Goal: Task Accomplishment & Management: Use online tool/utility

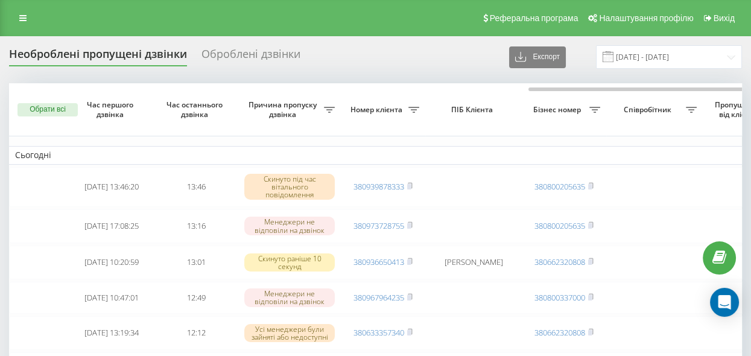
scroll to position [0, 323]
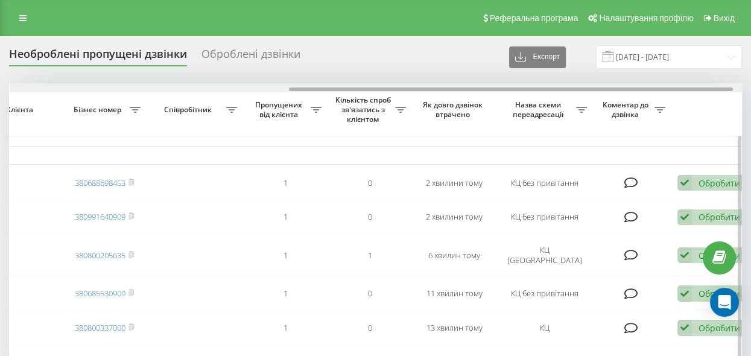
scroll to position [0, 473]
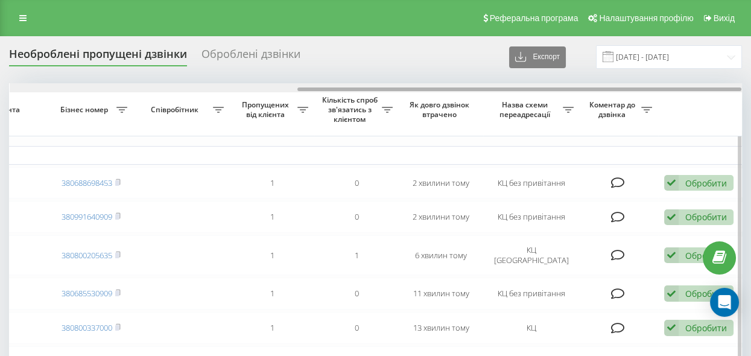
drag, startPoint x: 140, startPoint y: 89, endPoint x: 433, endPoint y: 119, distance: 294.7
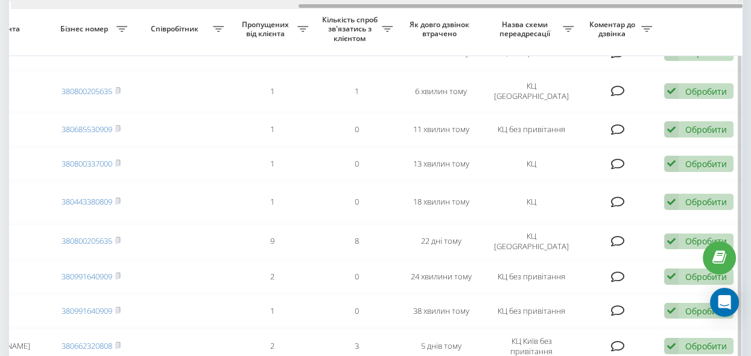
scroll to position [0, 469]
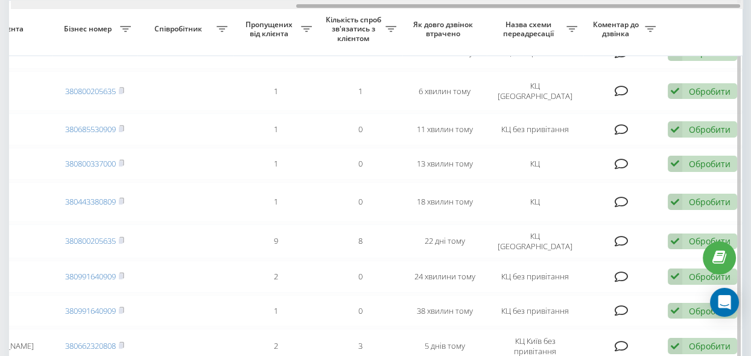
click at [343, 6] on div at bounding box center [518, 6] width 444 height 4
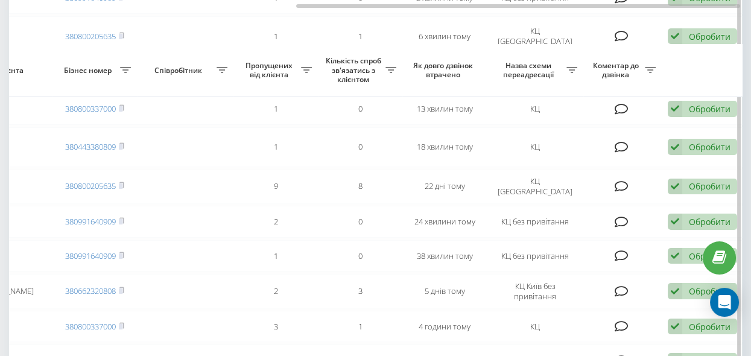
scroll to position [329, 0]
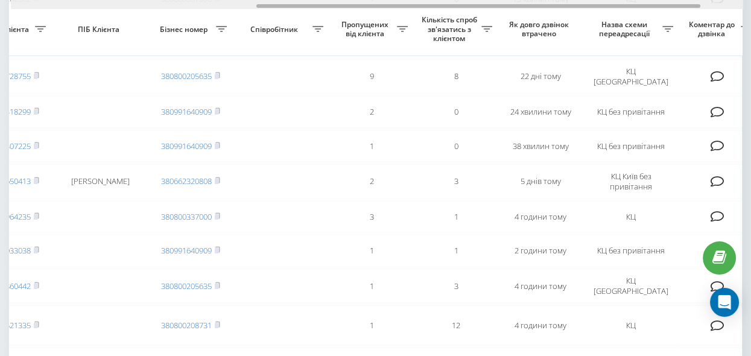
drag, startPoint x: 300, startPoint y: 5, endPoint x: 234, endPoint y: 8, distance: 65.8
click at [234, 8] on div at bounding box center [377, 4] width 732 height 9
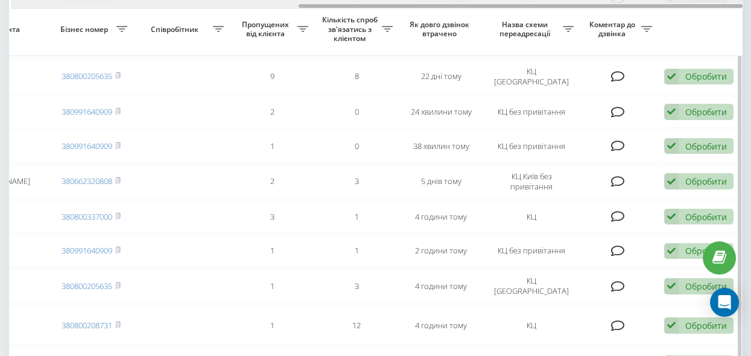
click at [234, 8] on div at bounding box center [377, 4] width 732 height 9
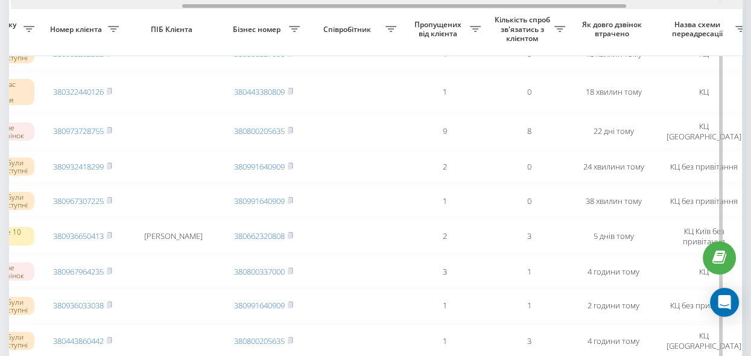
scroll to position [0, 260]
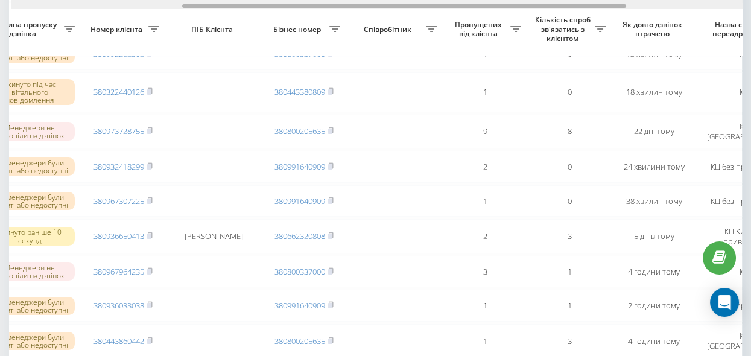
drag, startPoint x: 312, startPoint y: 6, endPoint x: 182, endPoint y: 45, distance: 135.5
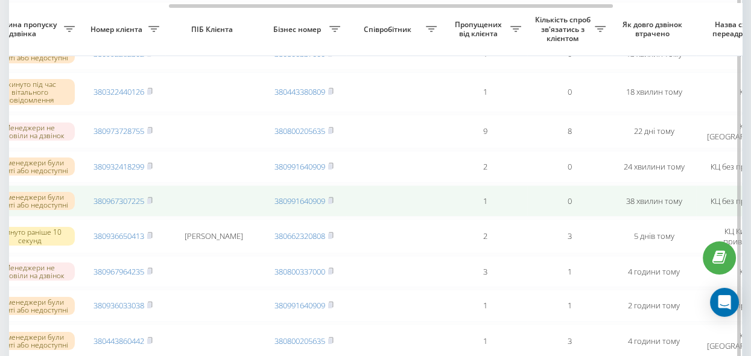
click at [151, 204] on rect at bounding box center [149, 200] width 4 height 5
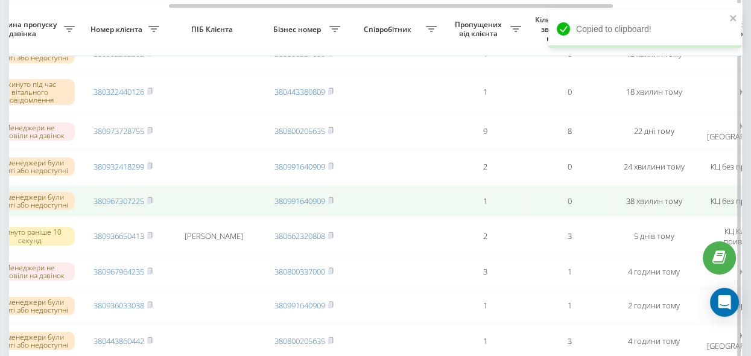
drag, startPoint x: 151, startPoint y: 204, endPoint x: 243, endPoint y: 209, distance: 91.3
click at [151, 204] on rect at bounding box center [149, 200] width 4 height 5
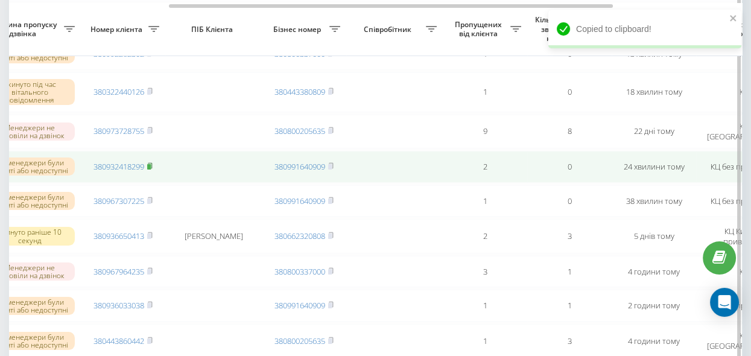
click at [151, 170] on rect at bounding box center [149, 166] width 4 height 5
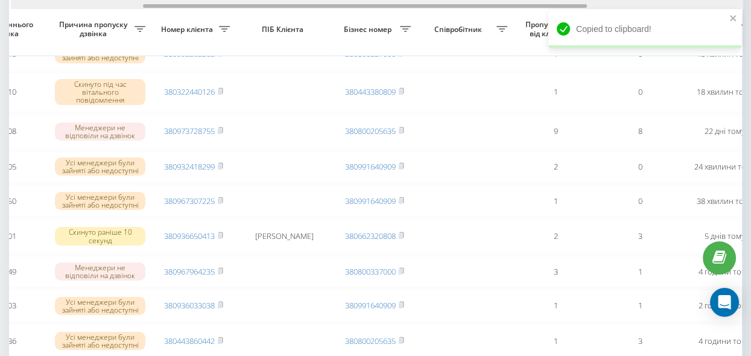
scroll to position [0, 165]
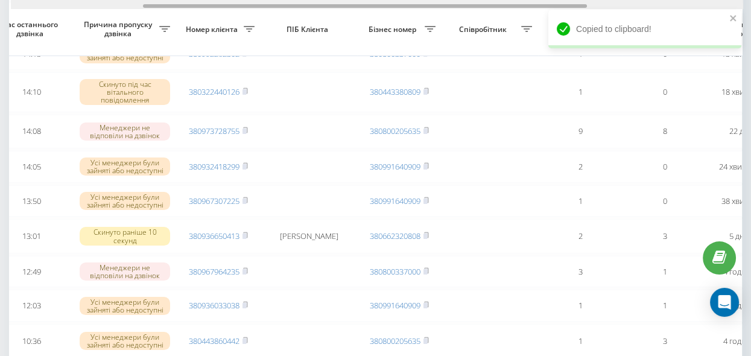
drag, startPoint x: 411, startPoint y: 4, endPoint x: 354, endPoint y: 25, distance: 61.6
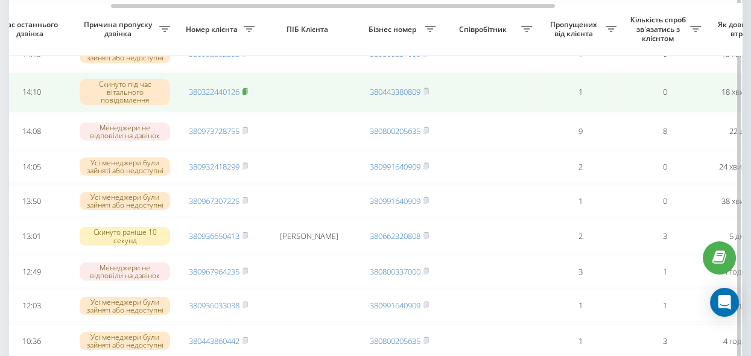
click at [245, 94] on rect at bounding box center [245, 91] width 4 height 5
click at [246, 94] on rect at bounding box center [245, 91] width 4 height 5
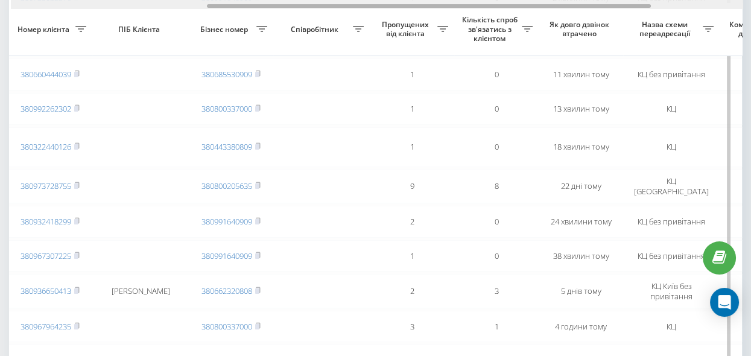
scroll to position [0, 322]
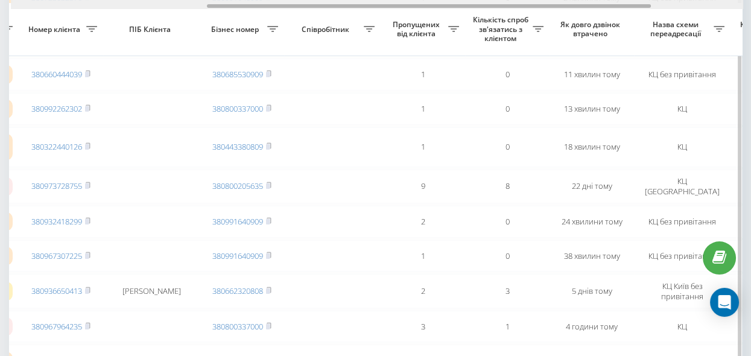
drag, startPoint x: 391, startPoint y: 5, endPoint x: 487, endPoint y: 33, distance: 99.7
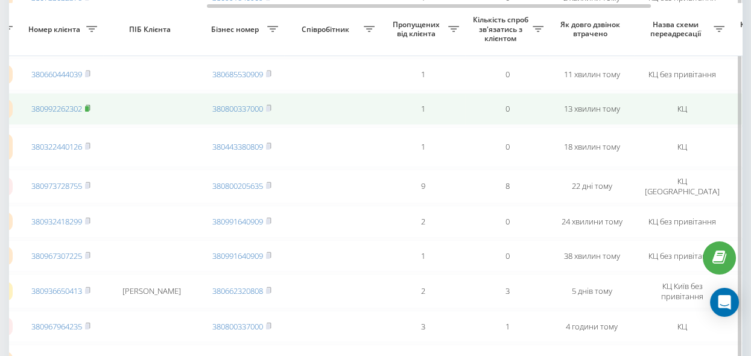
click at [89, 110] on rect at bounding box center [87, 108] width 4 height 5
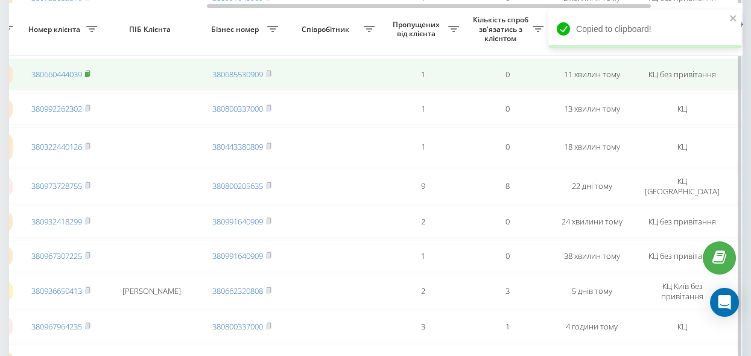
click at [89, 72] on icon at bounding box center [88, 73] width 4 height 5
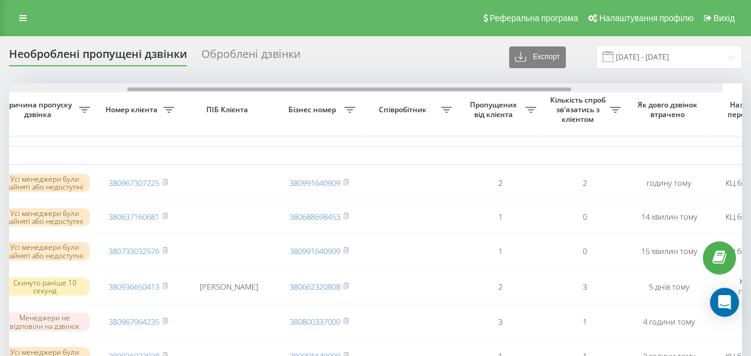
scroll to position [0, 247]
drag, startPoint x: 89, startPoint y: 89, endPoint x: 240, endPoint y: 110, distance: 152.8
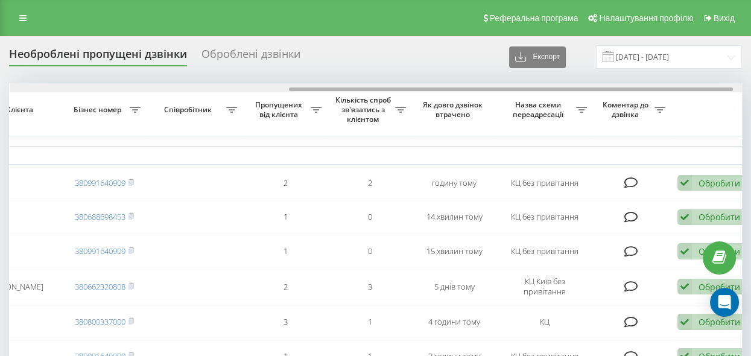
scroll to position [0, 473]
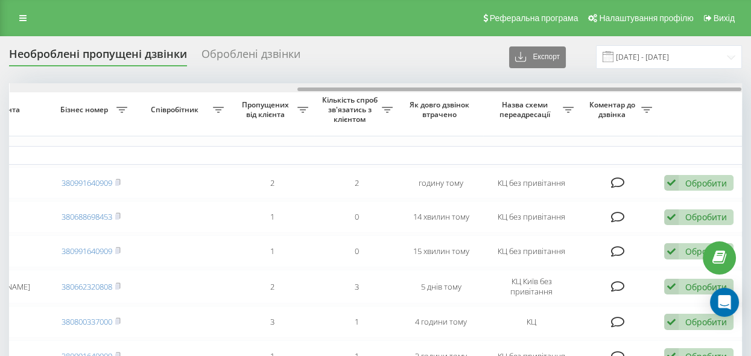
drag, startPoint x: 169, startPoint y: 89, endPoint x: 367, endPoint y: 122, distance: 200.6
drag, startPoint x: 320, startPoint y: 90, endPoint x: 355, endPoint y: 139, distance: 60.1
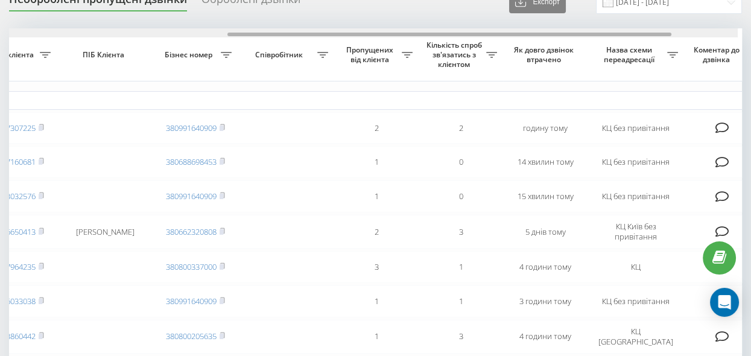
scroll to position [0, 365]
drag, startPoint x: 230, startPoint y: 34, endPoint x: 165, endPoint y: 39, distance: 66.0
click at [165, 39] on th "Бізнес номер" at bounding box center [199, 54] width 84 height 53
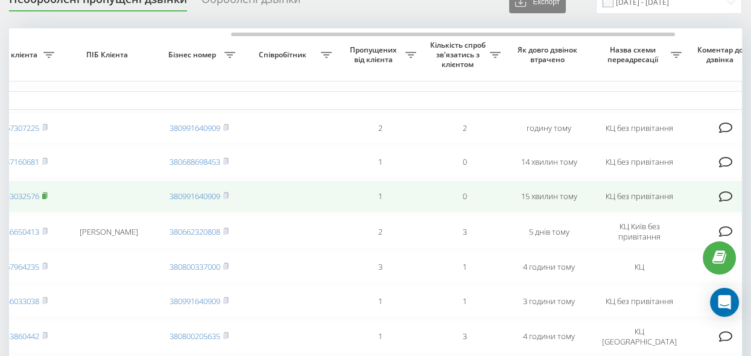
click at [45, 197] on rect at bounding box center [44, 196] width 4 height 5
click at [46, 198] on rect at bounding box center [44, 196] width 4 height 5
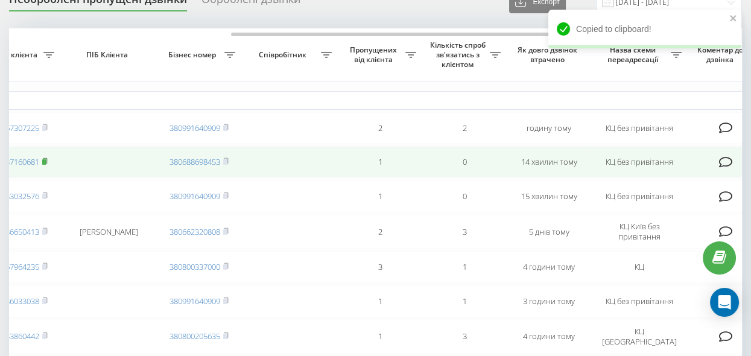
click at [45, 160] on icon at bounding box center [45, 160] width 4 height 5
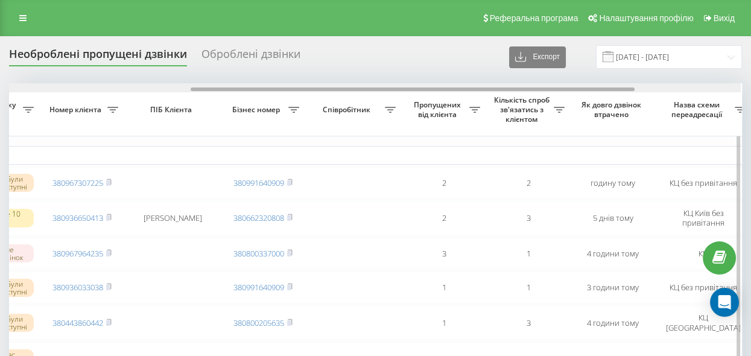
scroll to position [0, 319]
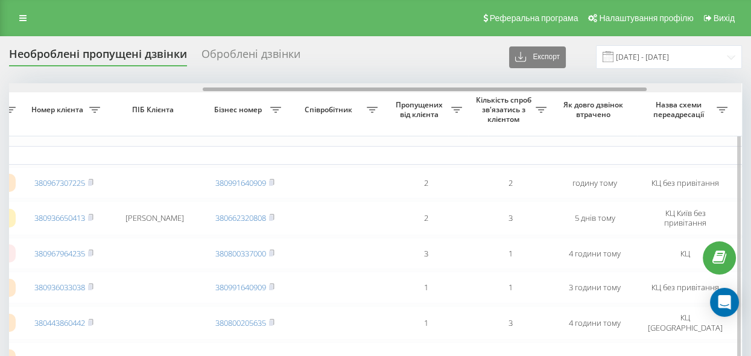
drag, startPoint x: 319, startPoint y: 89, endPoint x: 513, endPoint y: 115, distance: 196.1
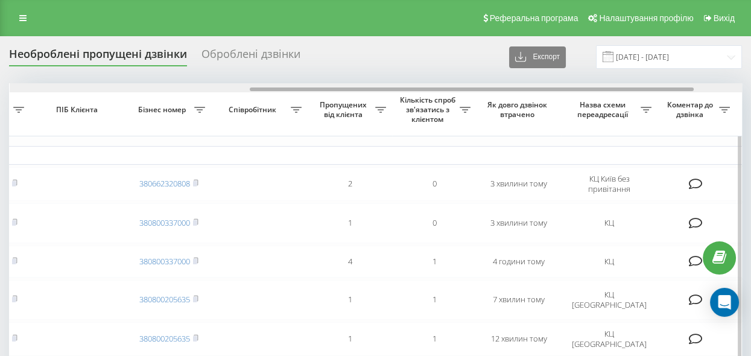
drag, startPoint x: 256, startPoint y: 89, endPoint x: 475, endPoint y: 129, distance: 223.2
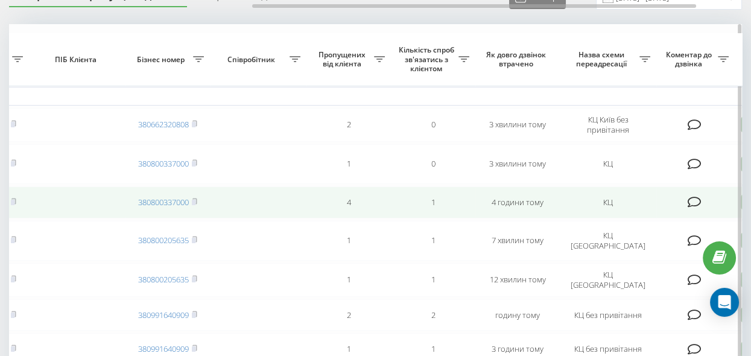
scroll to position [110, 0]
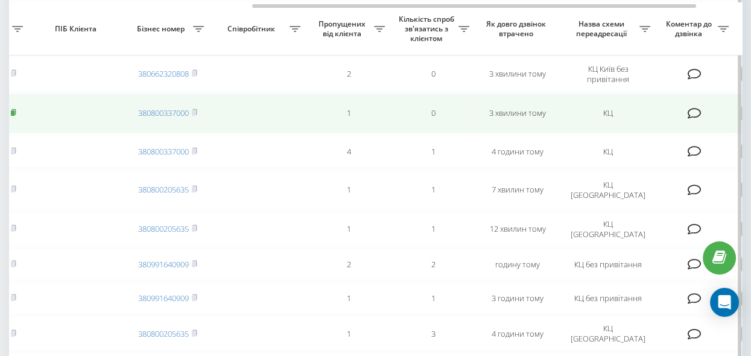
click at [14, 110] on rect at bounding box center [13, 112] width 4 height 5
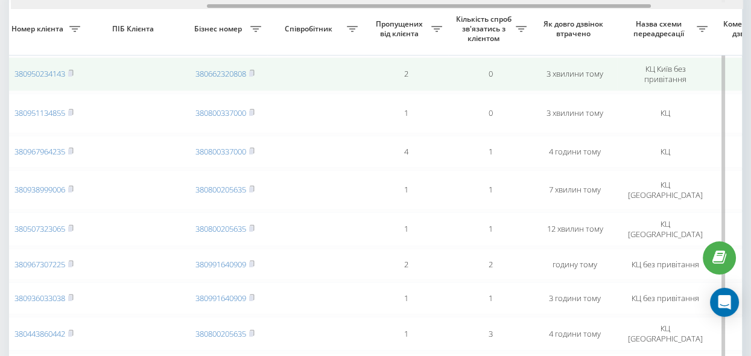
scroll to position [0, 323]
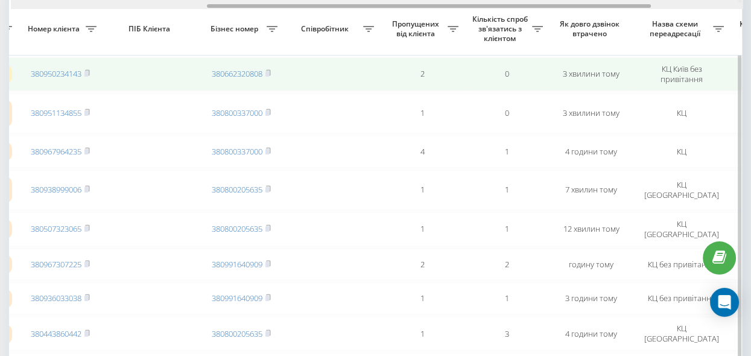
drag, startPoint x: 344, startPoint y: 5, endPoint x: 300, endPoint y: 62, distance: 72.7
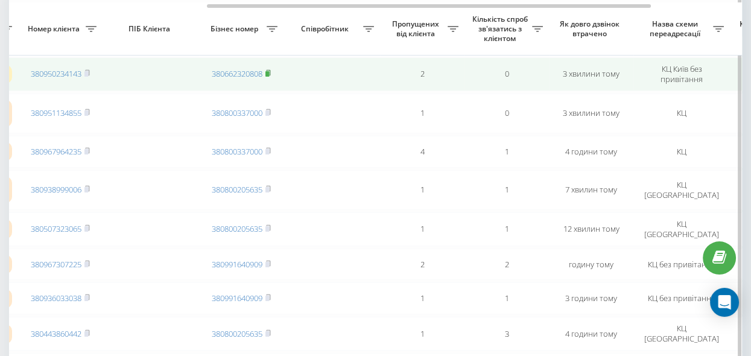
click at [269, 71] on rect at bounding box center [267, 73] width 4 height 5
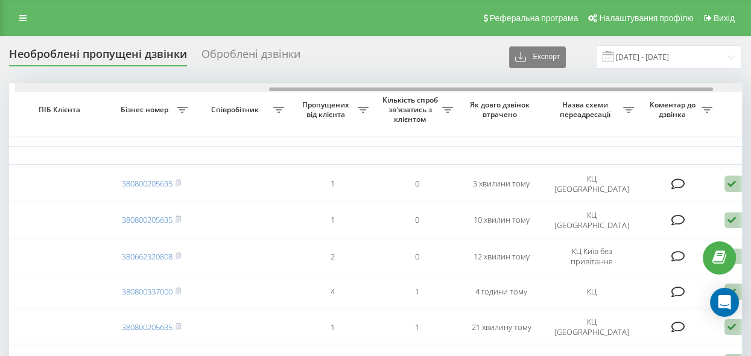
scroll to position [0, 418]
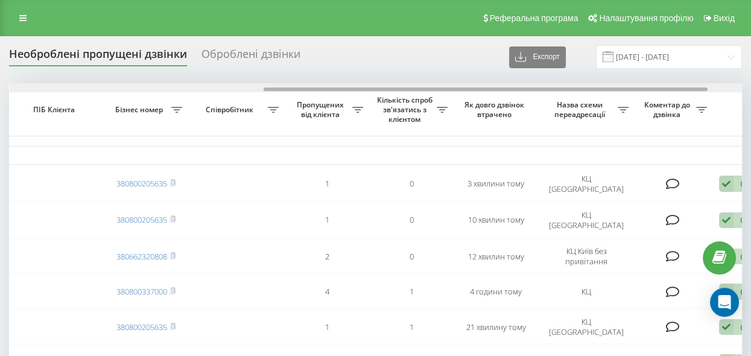
drag, startPoint x: 303, startPoint y: 89, endPoint x: 558, endPoint y: 139, distance: 259.4
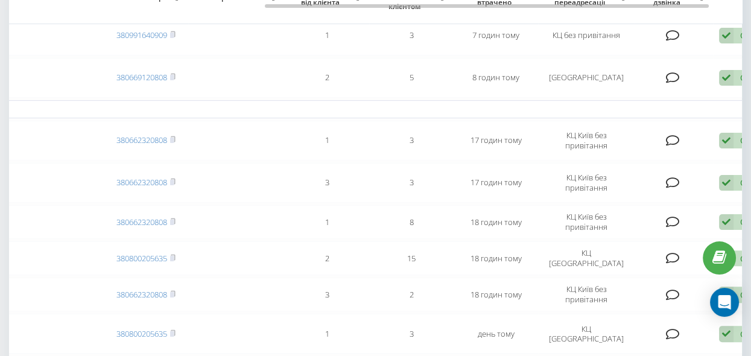
scroll to position [494, 0]
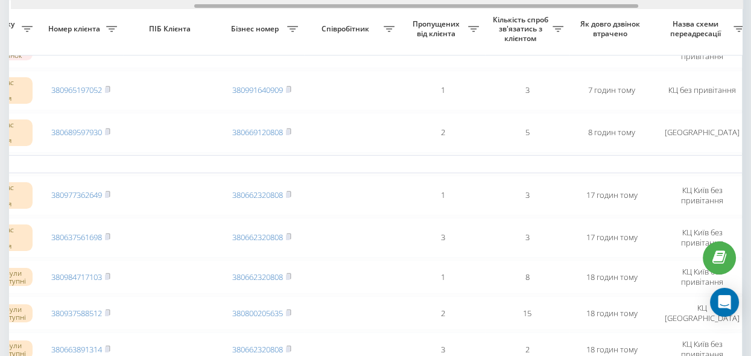
drag, startPoint x: 407, startPoint y: 7, endPoint x: 335, endPoint y: 25, distance: 73.5
click at [337, 23] on div "Обрати всі Час першого дзвінка Час останнього дзвінка Причина пропуску дзвінка …" at bounding box center [375, 154] width 733 height 1128
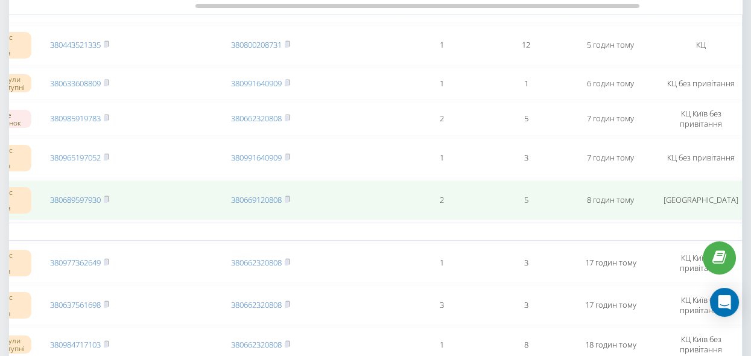
scroll to position [384, 0]
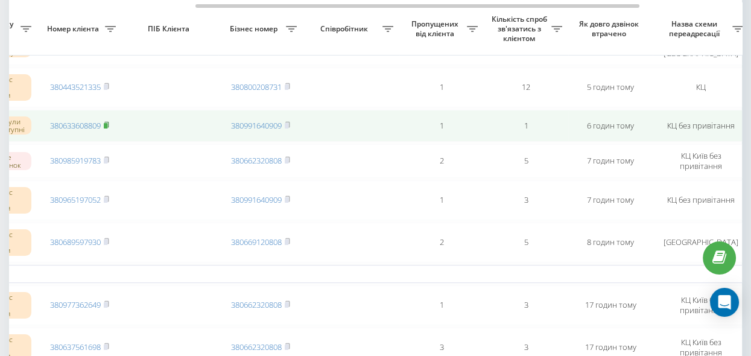
click at [106, 125] on rect at bounding box center [106, 125] width 4 height 5
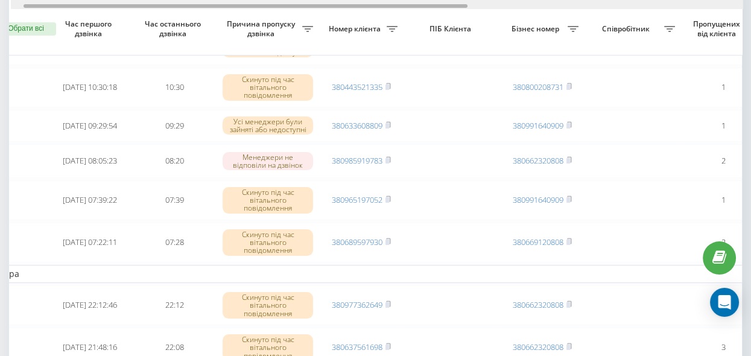
scroll to position [0, 0]
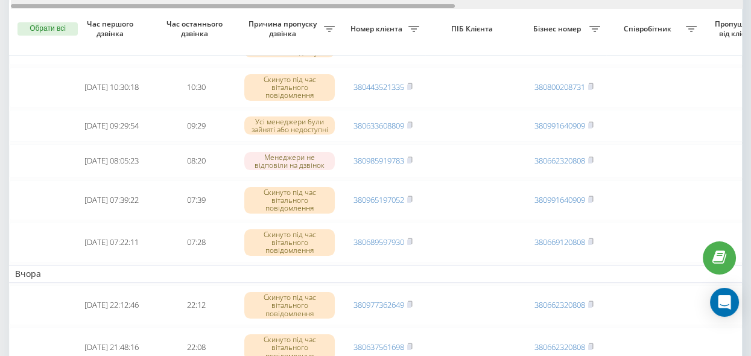
drag, startPoint x: 230, startPoint y: 6, endPoint x: 23, endPoint y: 12, distance: 207.0
click at [23, 12] on div "Обрати всі Час першого дзвінка Час останнього дзвінка Причина пропуску дзвінка …" at bounding box center [375, 264] width 733 height 1128
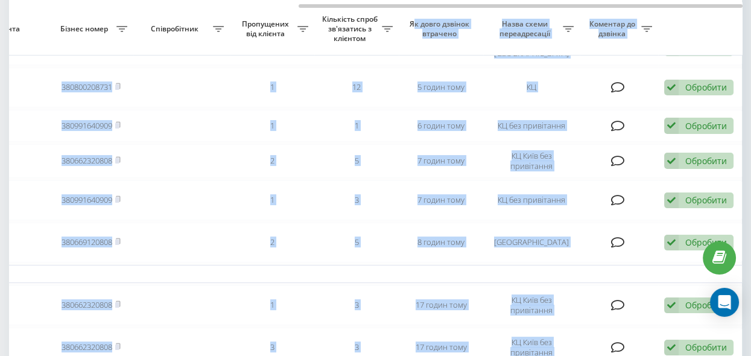
drag, startPoint x: 350, startPoint y: 4, endPoint x: 408, endPoint y: 11, distance: 58.4
click at [413, 11] on div "Обрати всі Час першого дзвінка Час останнього дзвінка Причина пропуску дзвінка …" at bounding box center [375, 264] width 733 height 1128
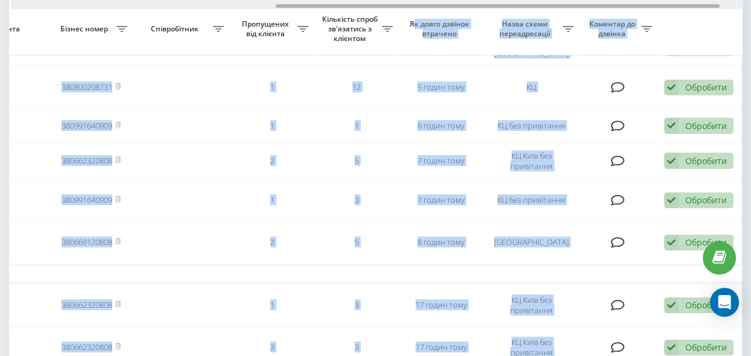
scroll to position [0, 436]
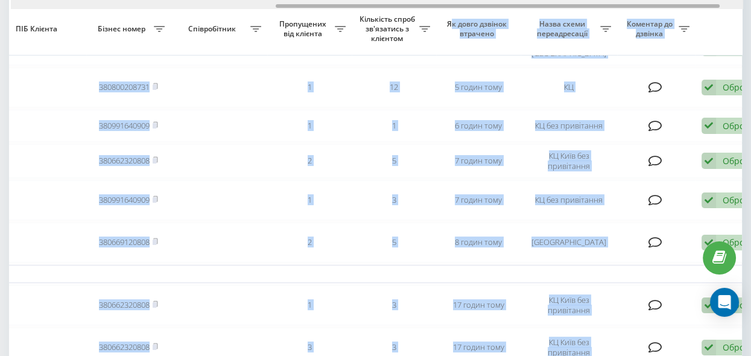
drag, startPoint x: 381, startPoint y: 4, endPoint x: 358, endPoint y: 4, distance: 22.9
click at [358, 4] on div at bounding box center [498, 6] width 444 height 4
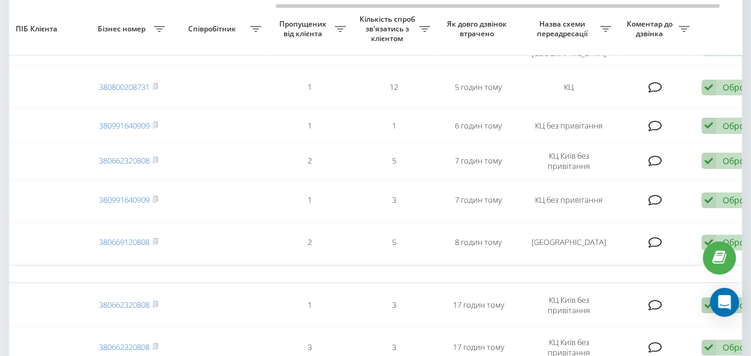
click at [345, 34] on th "Пропущених від клієнта" at bounding box center [309, 28] width 84 height 53
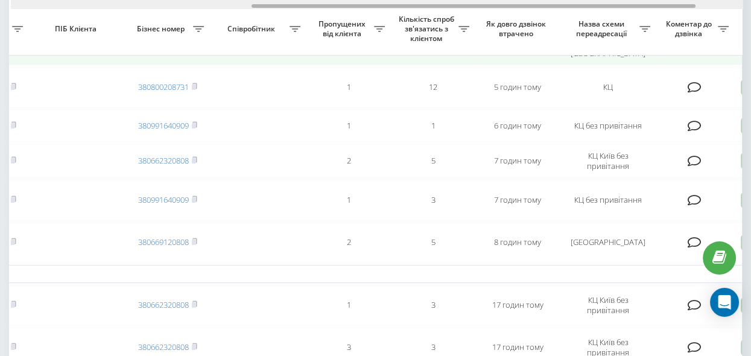
scroll to position [0, 407]
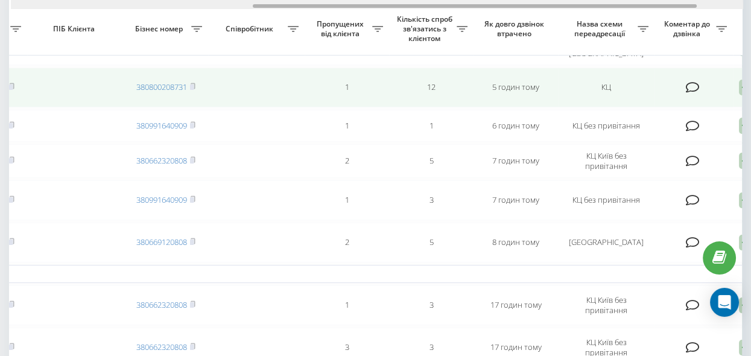
drag, startPoint x: 416, startPoint y: 7, endPoint x: 386, endPoint y: 77, distance: 76.0
click at [392, 56] on div "Обрати всі Час першого дзвінка Час останнього дзвінка Причина пропуску дзвінка …" at bounding box center [375, 264] width 733 height 1128
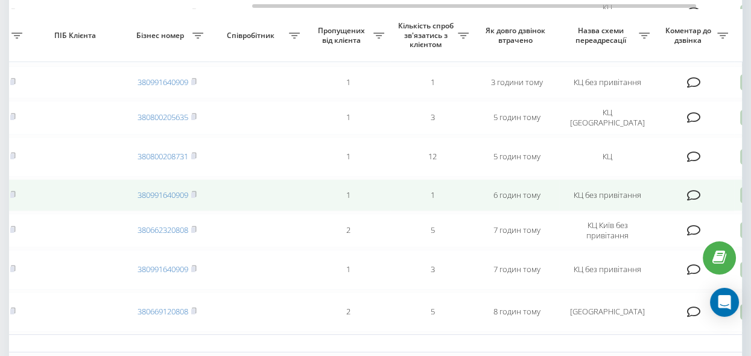
scroll to position [274, 0]
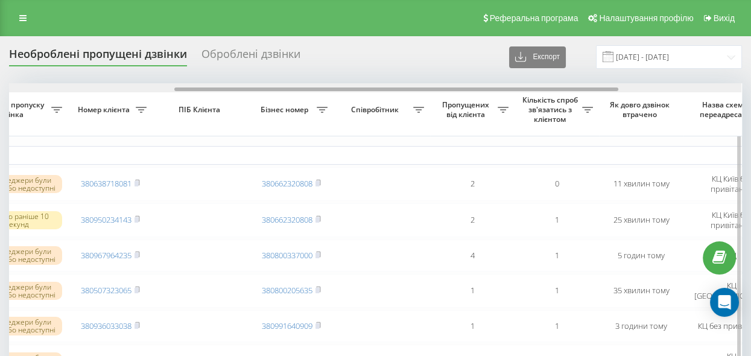
scroll to position [0, 304]
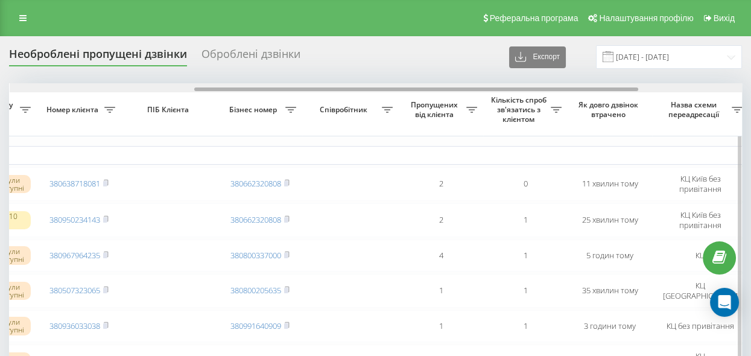
drag, startPoint x: 332, startPoint y: 89, endPoint x: 518, endPoint y: 122, distance: 188.2
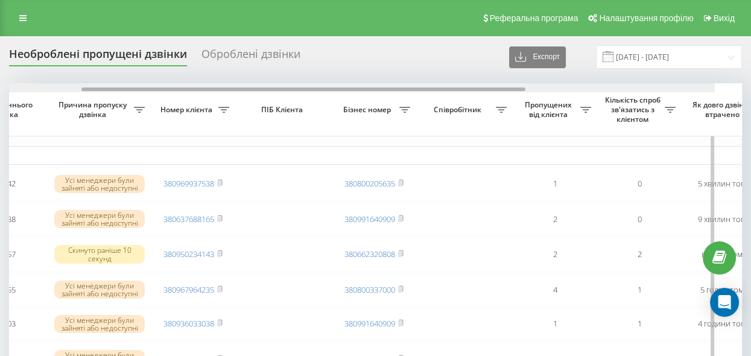
scroll to position [0, 163]
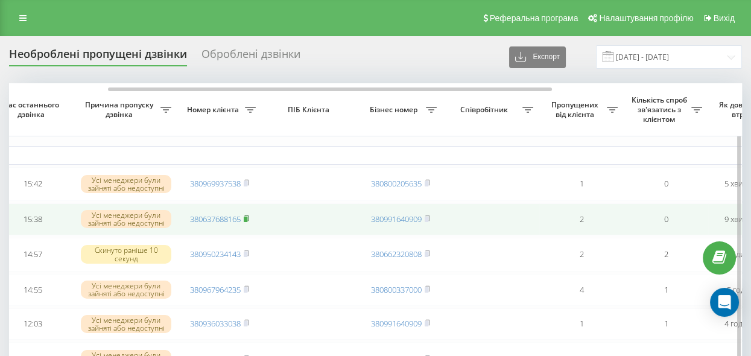
click at [247, 219] on rect at bounding box center [246, 219] width 4 height 5
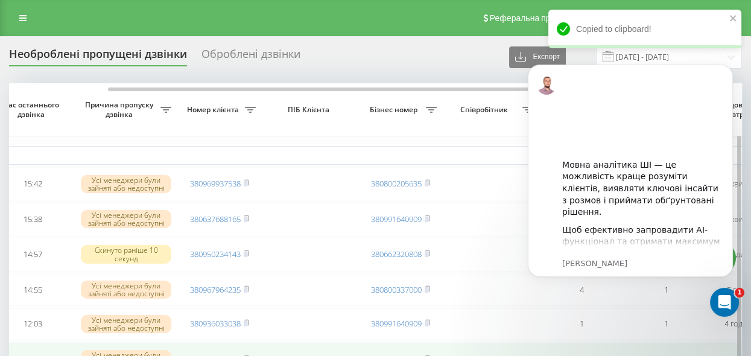
scroll to position [0, 0]
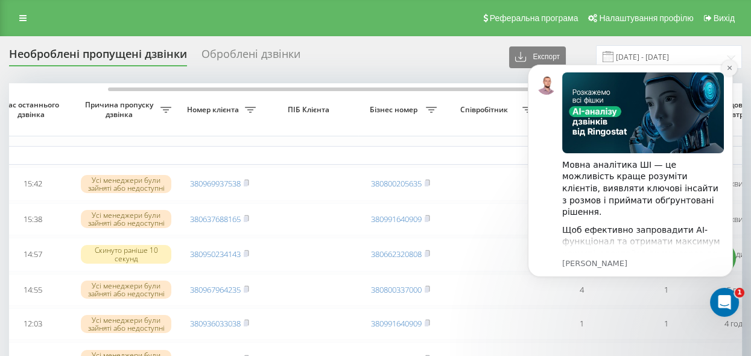
click at [729, 69] on icon "Dismiss notification" at bounding box center [729, 68] width 4 height 4
